Goal: Task Accomplishment & Management: Manage account settings

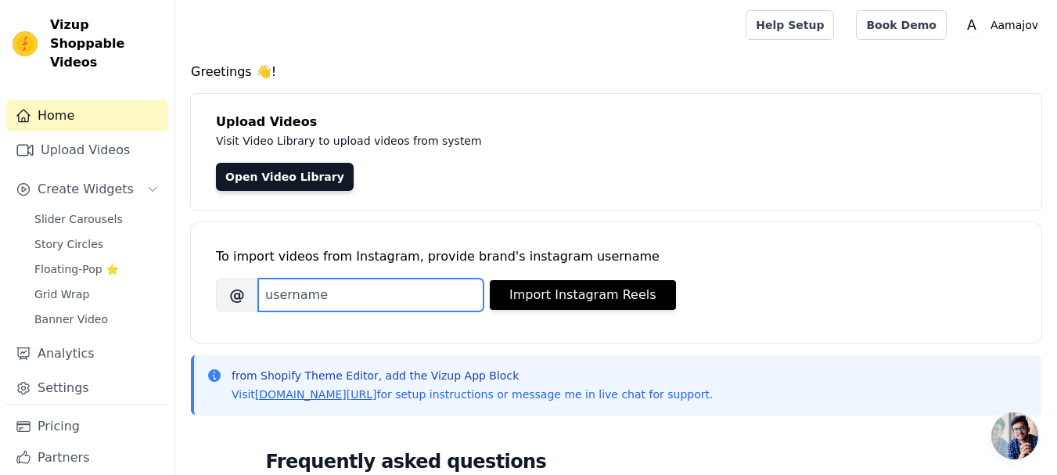
click at [393, 296] on input "Brand's Instagram Username" at bounding box center [370, 294] width 225 height 33
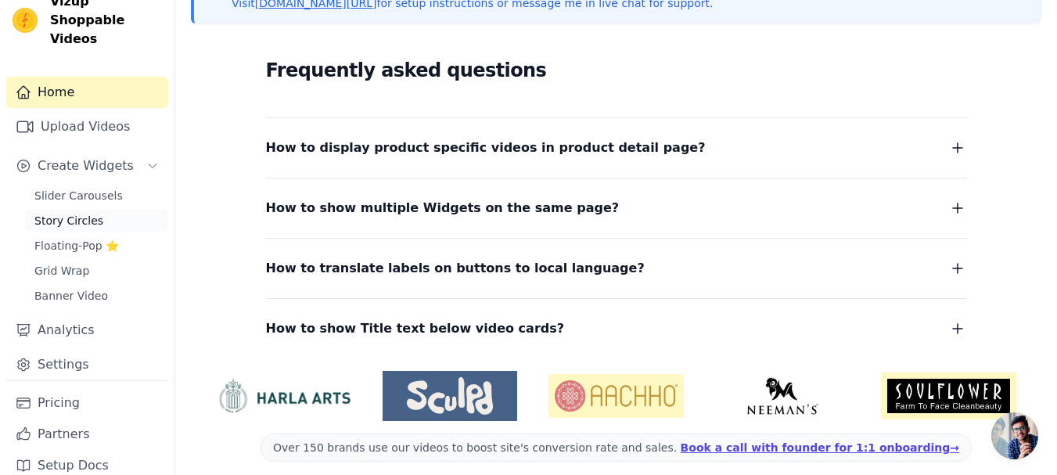
scroll to position [403, 0]
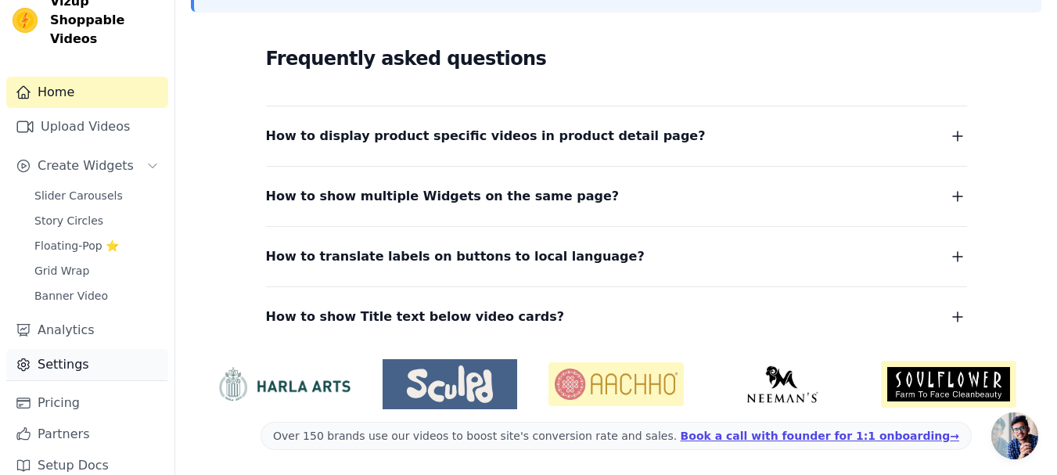
click at [109, 349] on link "Settings" at bounding box center [87, 364] width 162 height 31
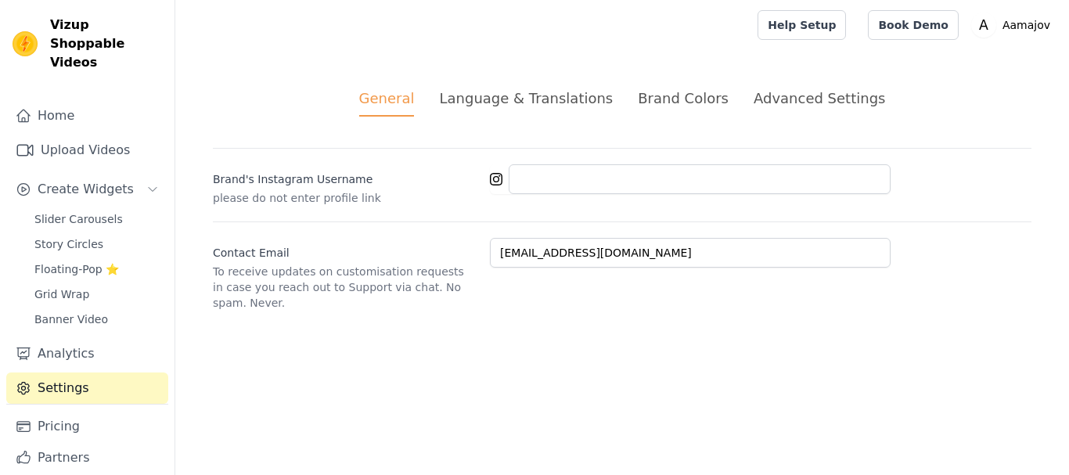
click at [57, 37] on span "Vizup Shoppable Videos" at bounding box center [106, 44] width 112 height 56
